Goal: Find specific page/section: Find specific page/section

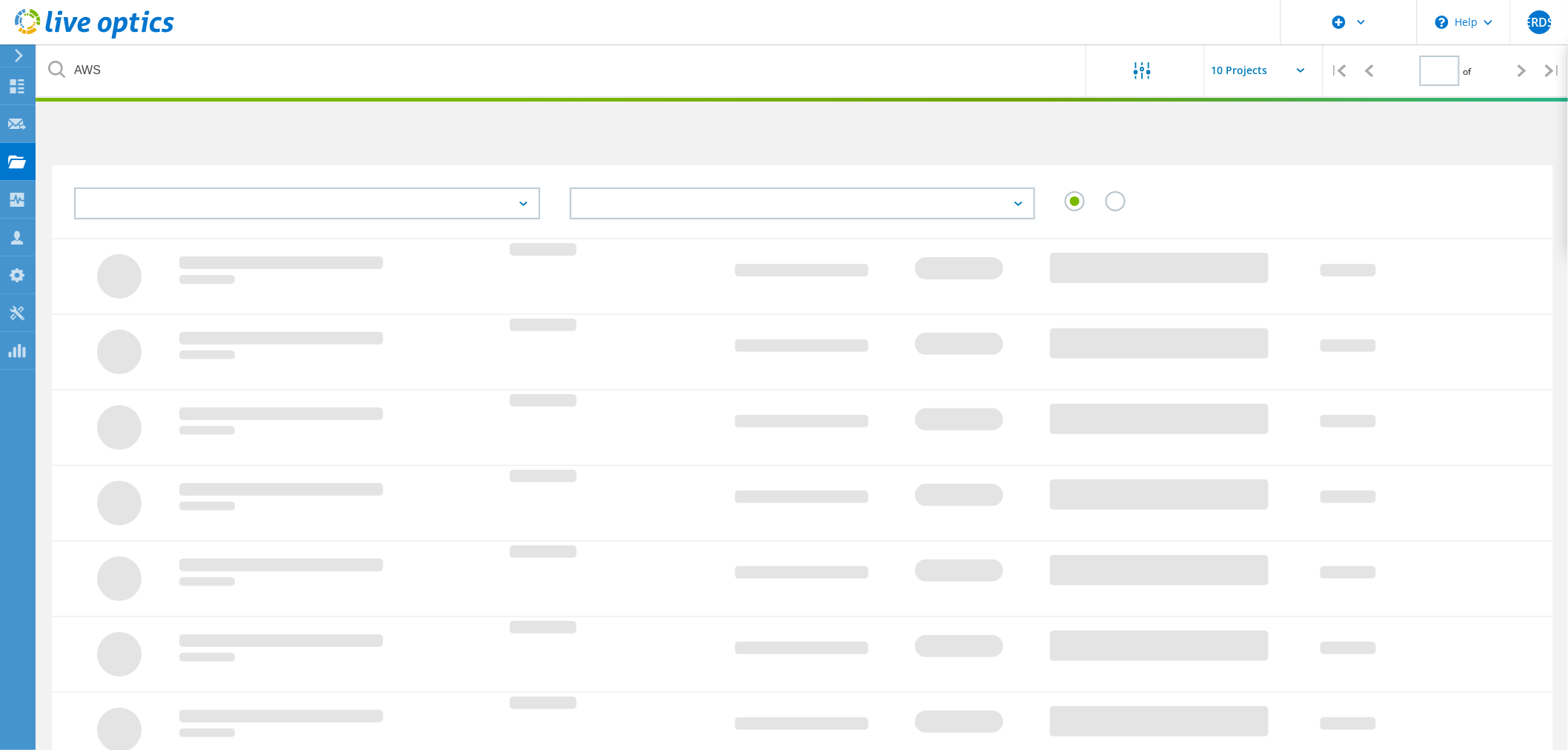
type input "1"
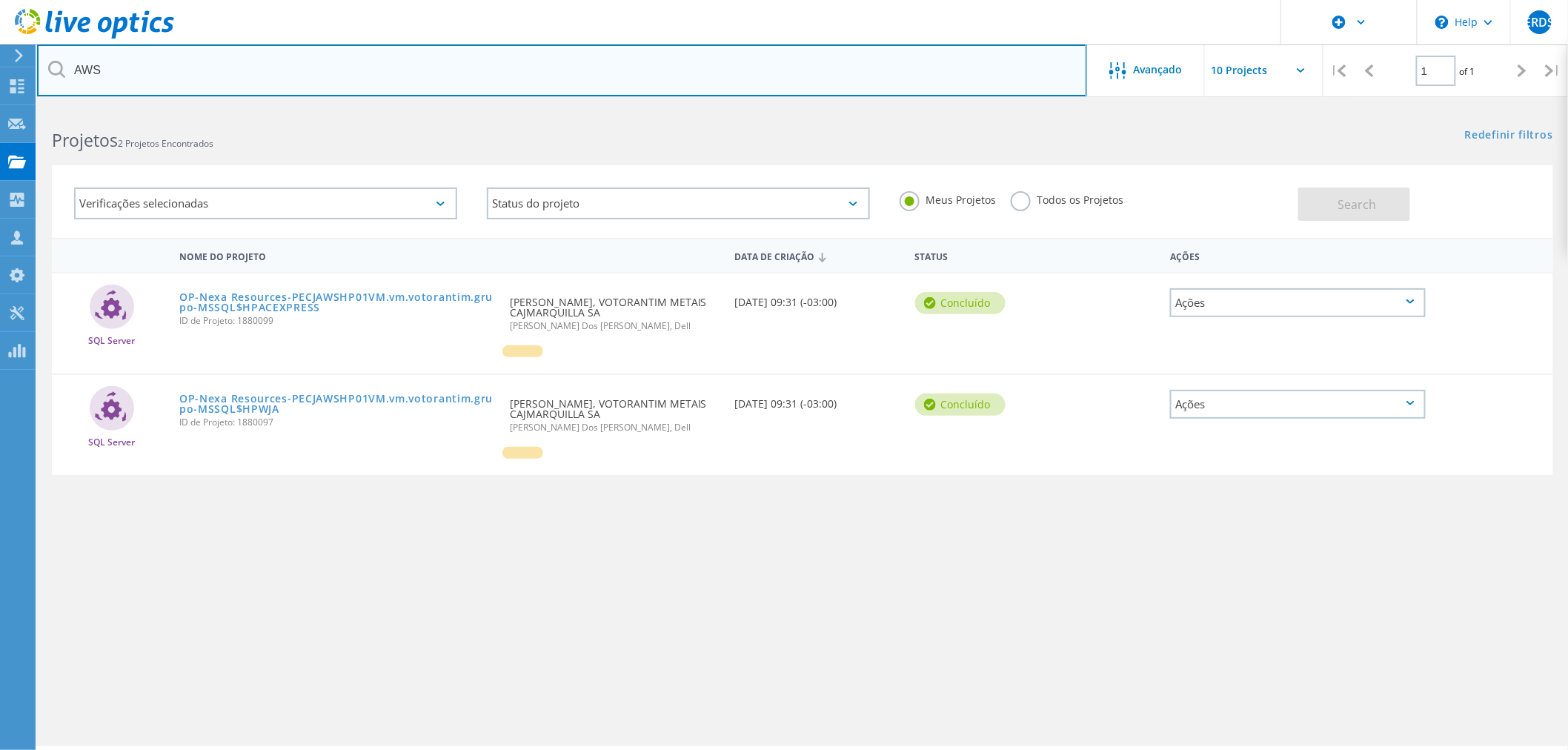
click at [606, 78] on input "AWS" at bounding box center [561, 69] width 1050 height 51
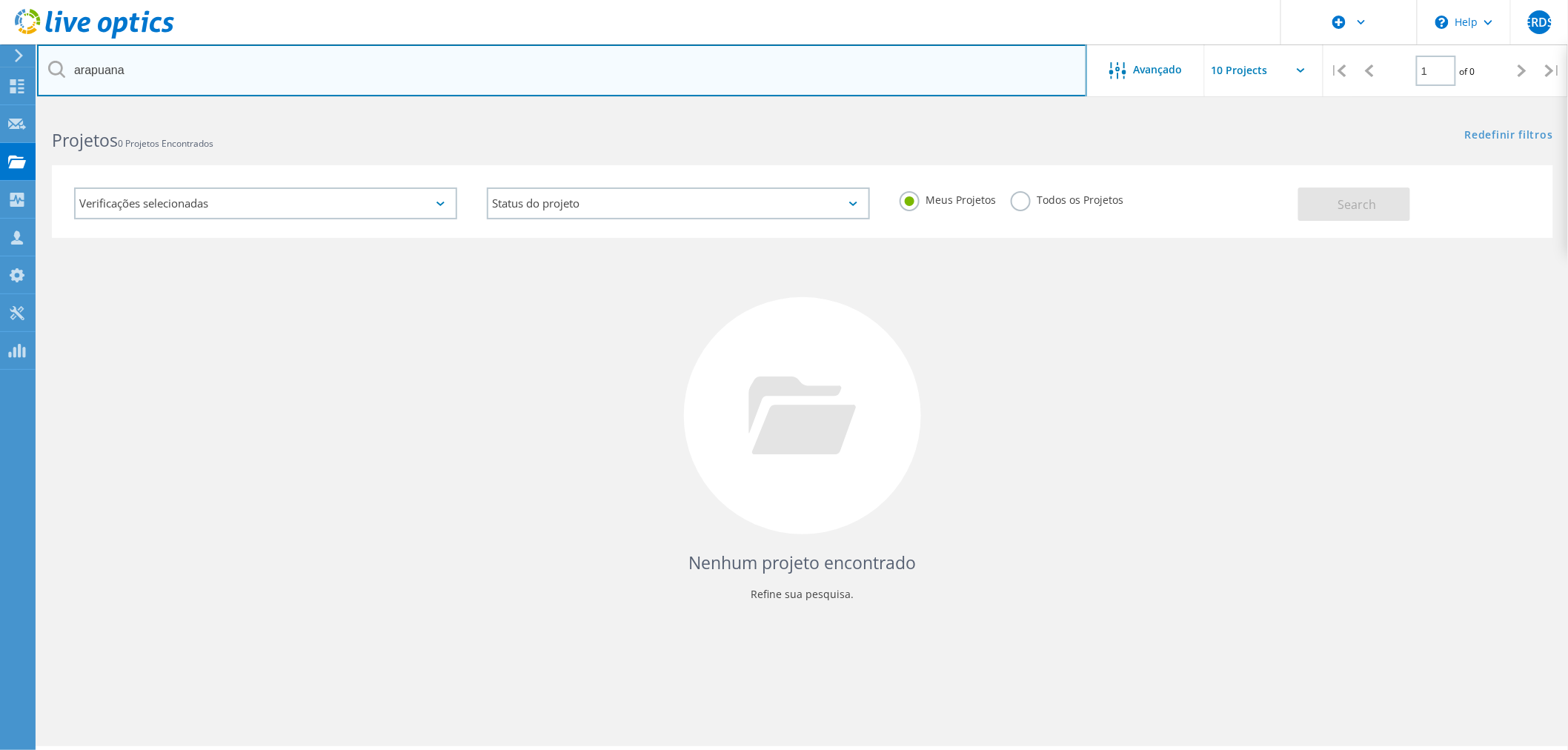
click at [527, 48] on input "arapuana" at bounding box center [561, 69] width 1050 height 51
click at [495, 64] on input "aripuana" at bounding box center [561, 69] width 1050 height 51
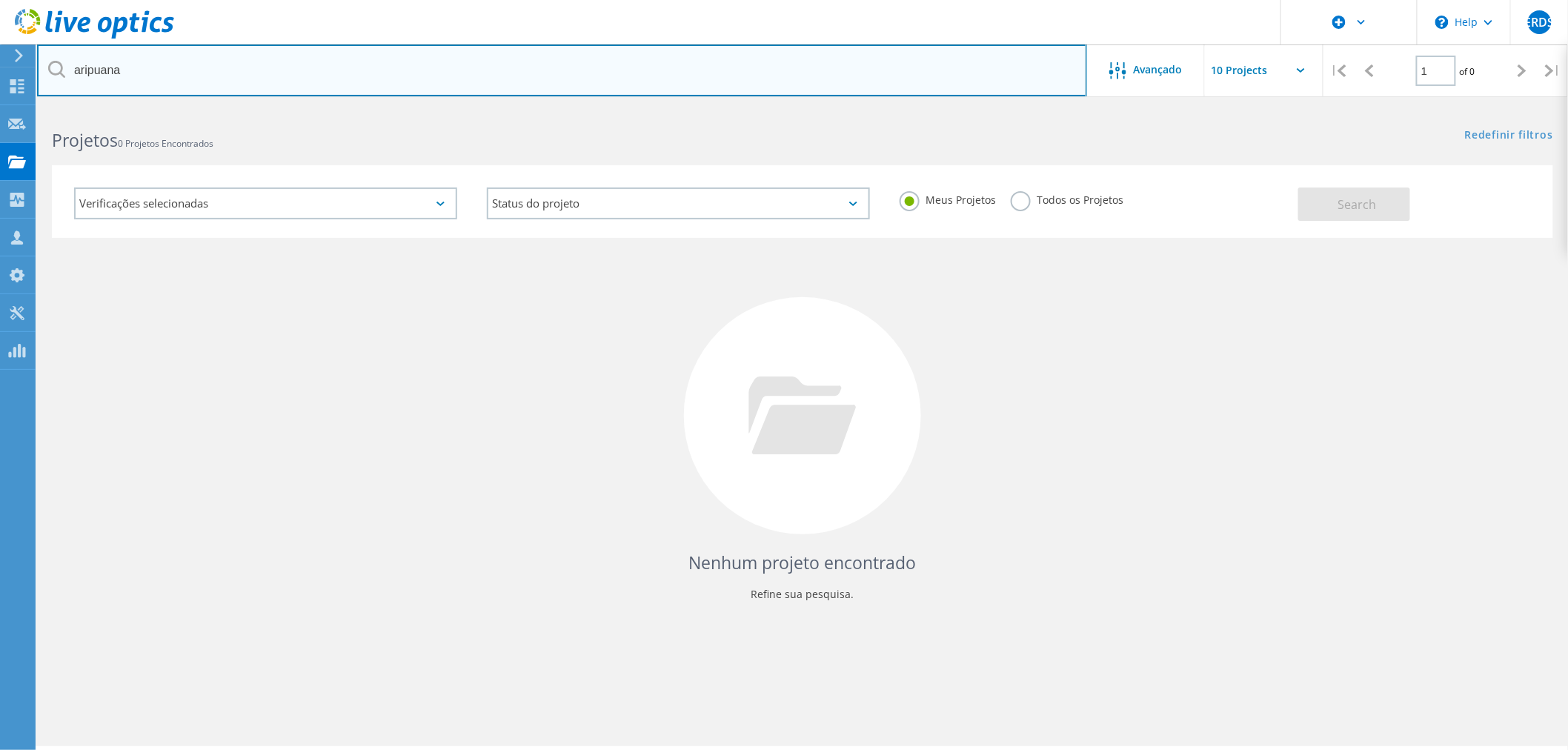
click at [495, 64] on input "aripuana" at bounding box center [561, 69] width 1050 height 51
type input "NEXA"
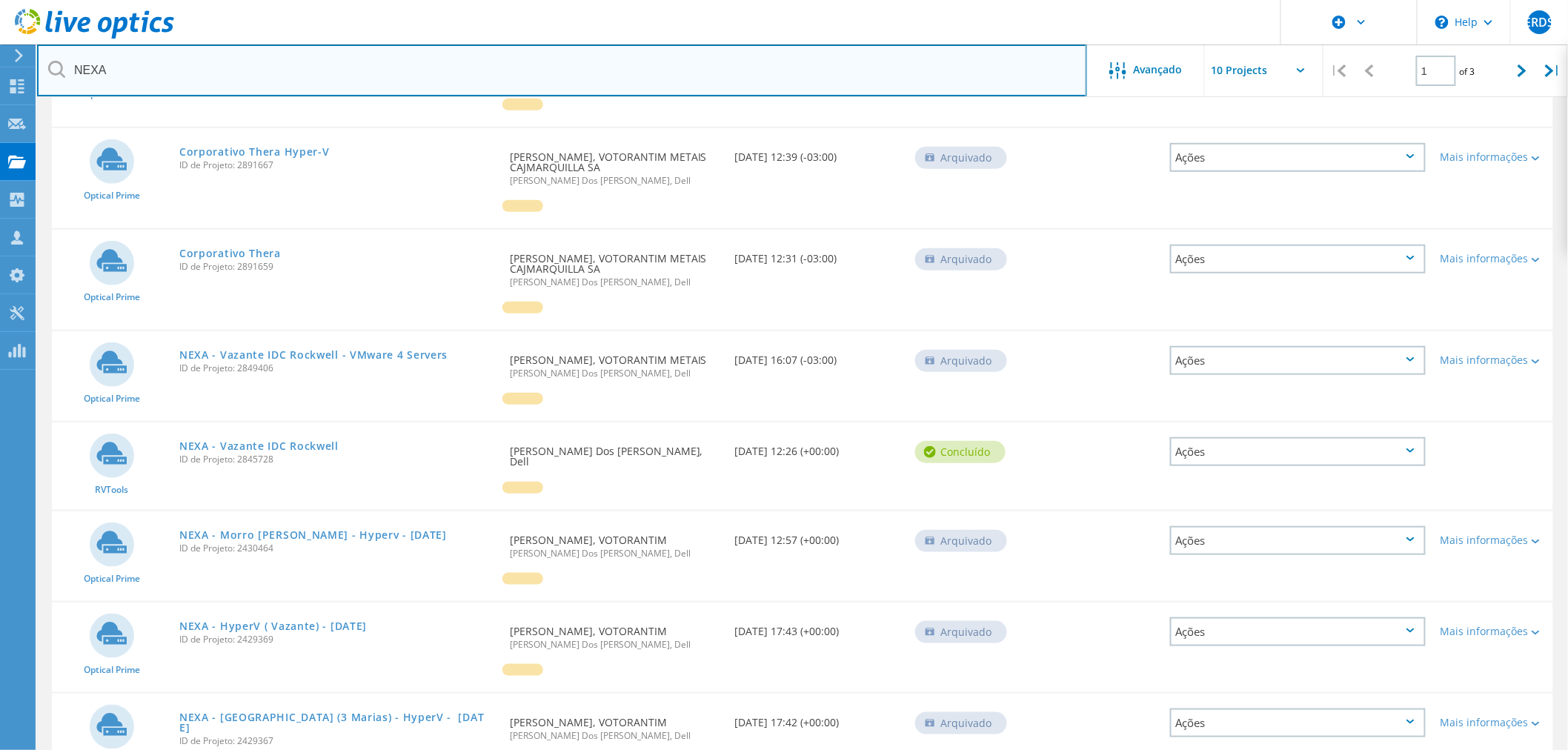
scroll to position [513, 0]
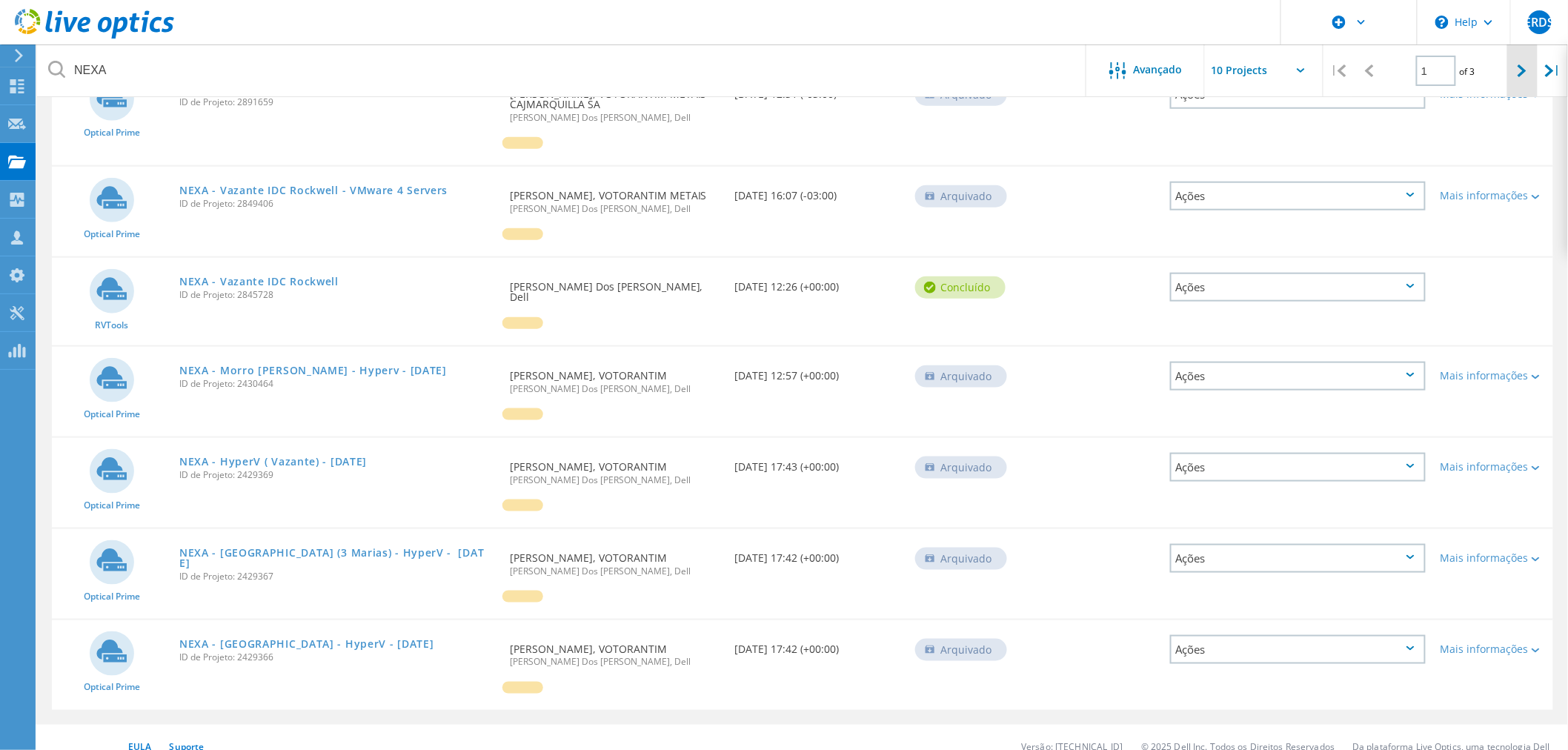
click at [1512, 72] on div at bounding box center [1523, 70] width 31 height 52
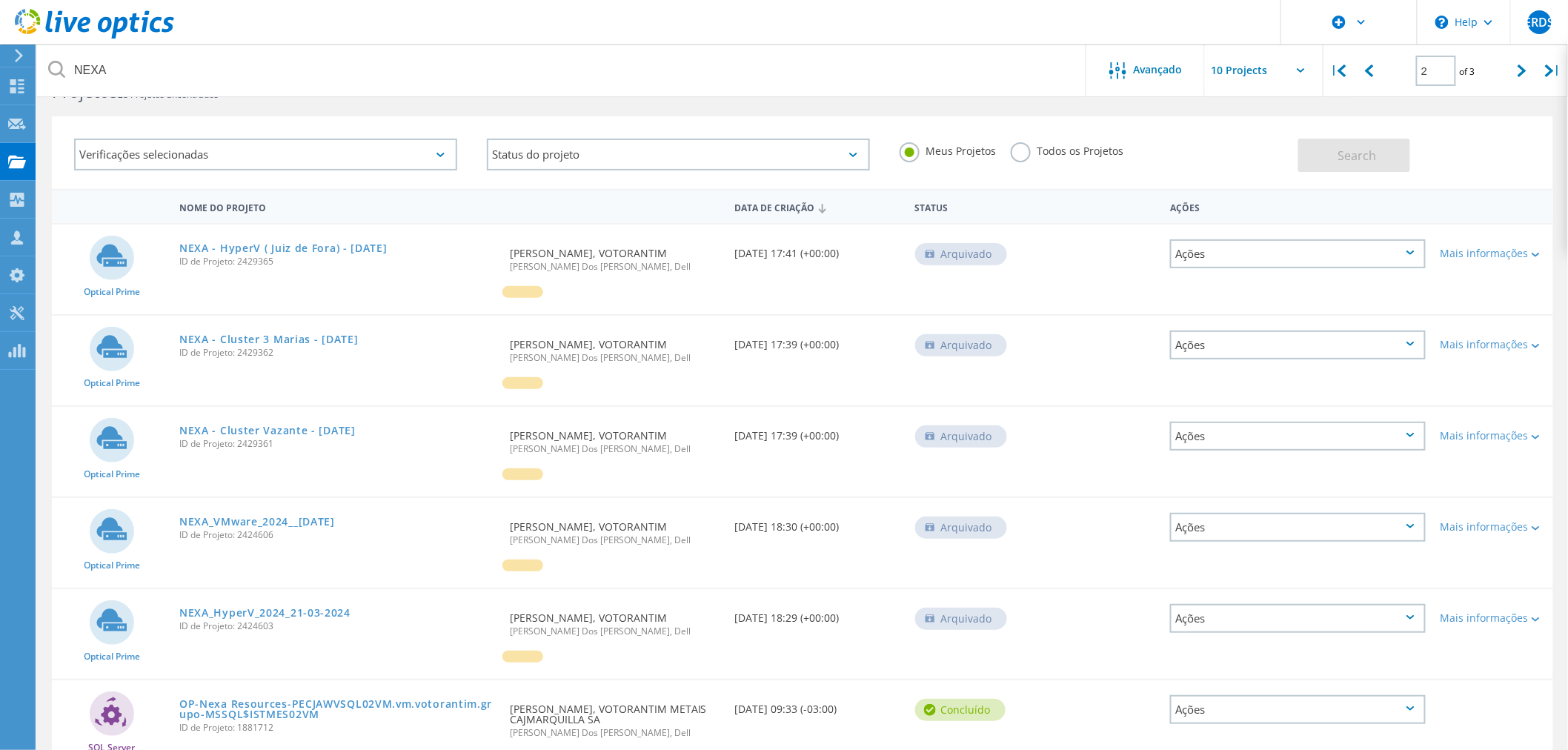
scroll to position [0, 0]
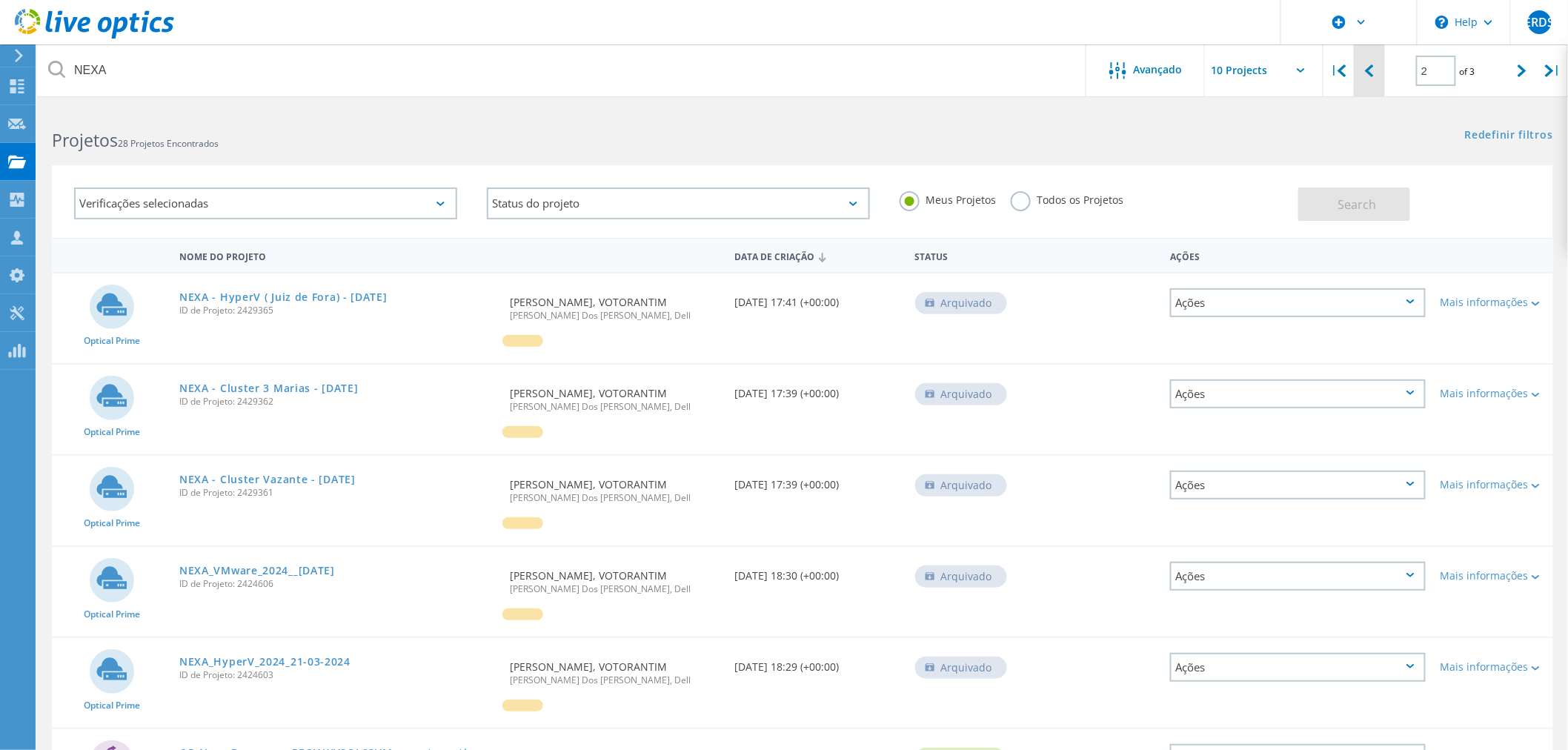
click at [1382, 78] on div at bounding box center [1369, 70] width 31 height 52
type input "1"
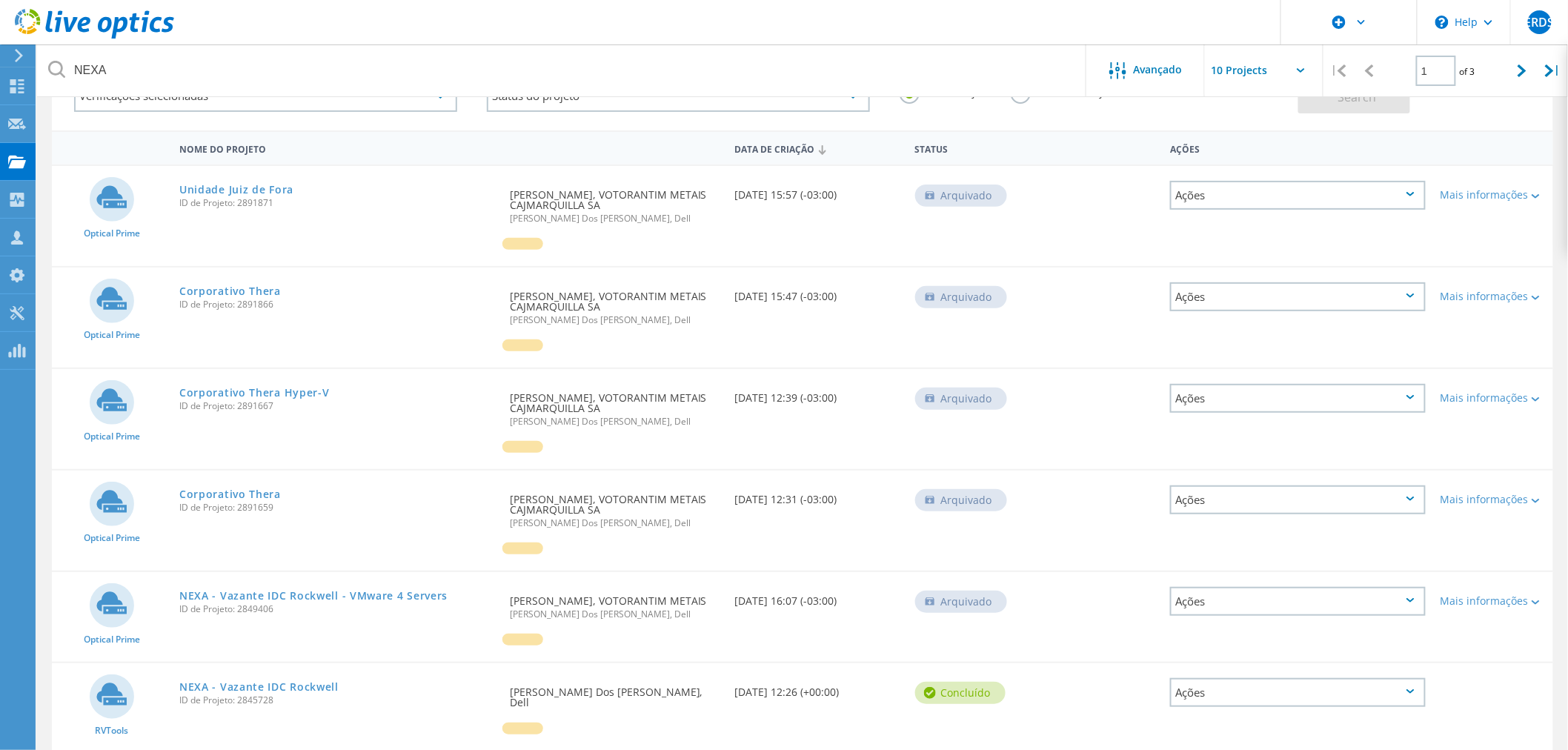
scroll to position [19, 0]
